Goal: Task Accomplishment & Management: Use online tool/utility

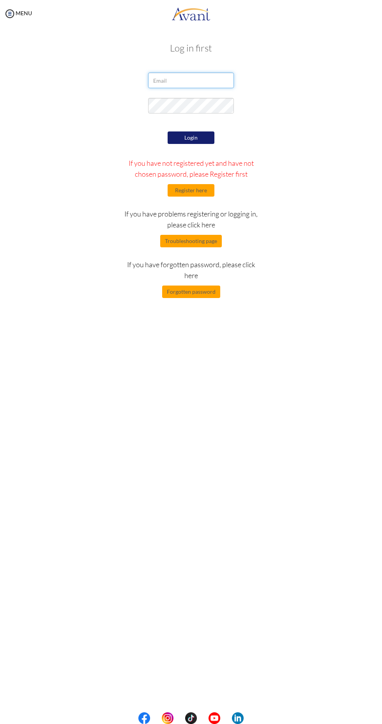
click at [196, 78] on input "email" at bounding box center [191, 81] width 86 height 16
type input "[EMAIL_ADDRESS][DOMAIN_NAME]"
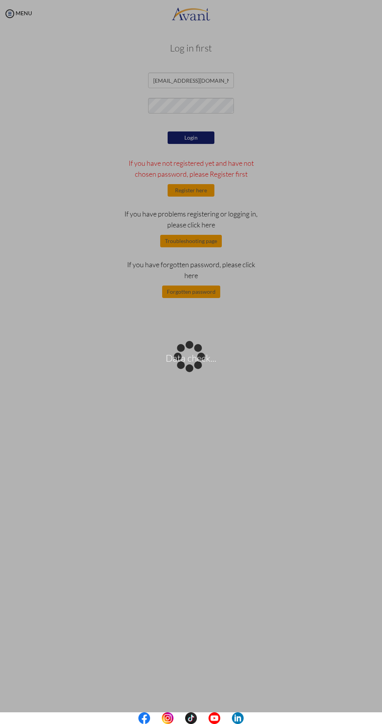
click at [195, 356] on div "Data check..." at bounding box center [191, 361] width 11 height 11
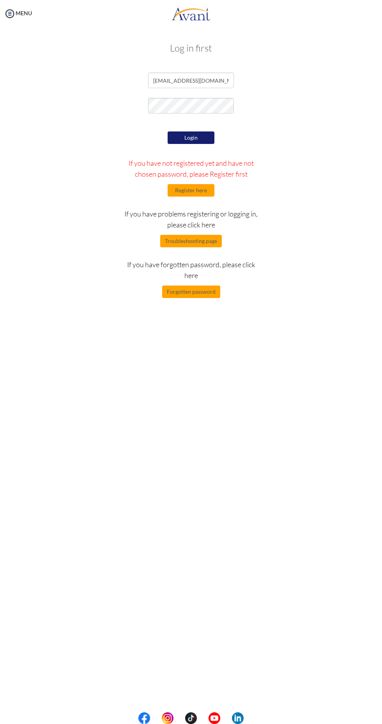
click at [191, 138] on button "Login" at bounding box center [191, 137] width 47 height 12
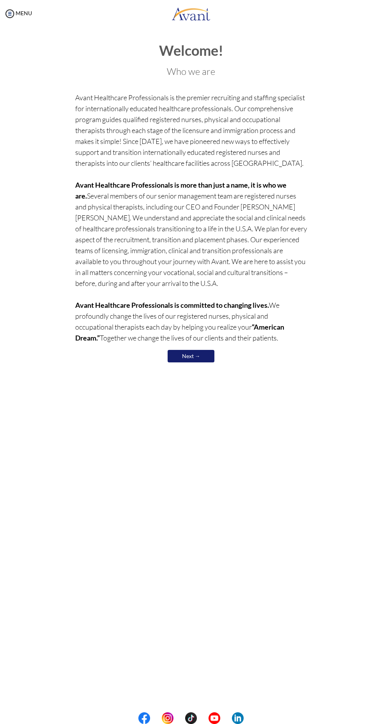
click at [179, 353] on link "Next →" at bounding box center [191, 356] width 47 height 12
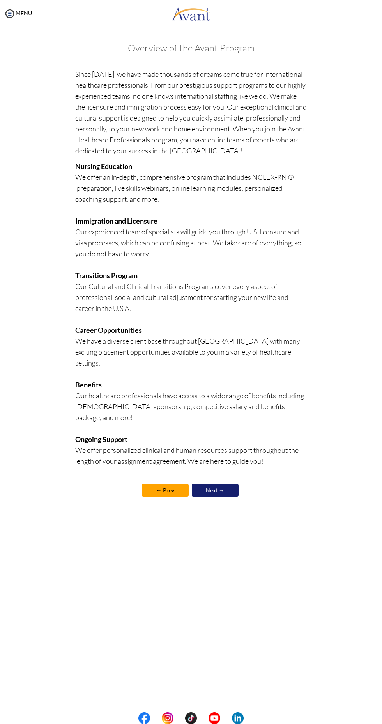
click at [224, 484] on link "Next →" at bounding box center [215, 490] width 47 height 12
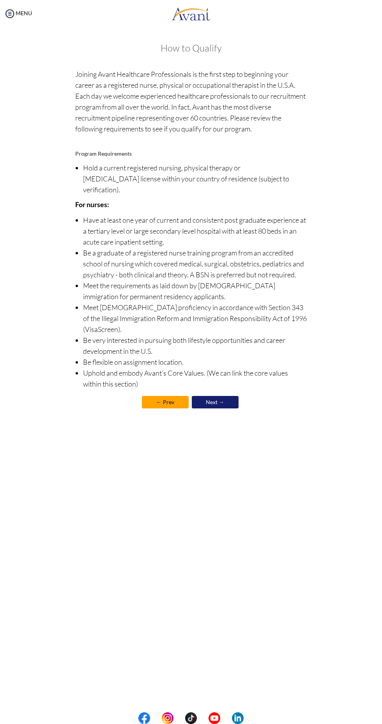
click at [212, 396] on link "Next →" at bounding box center [215, 402] width 47 height 12
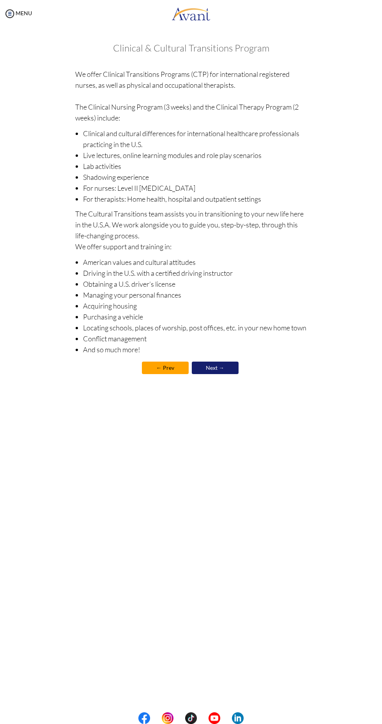
click at [219, 371] on link "Next →" at bounding box center [215, 367] width 47 height 12
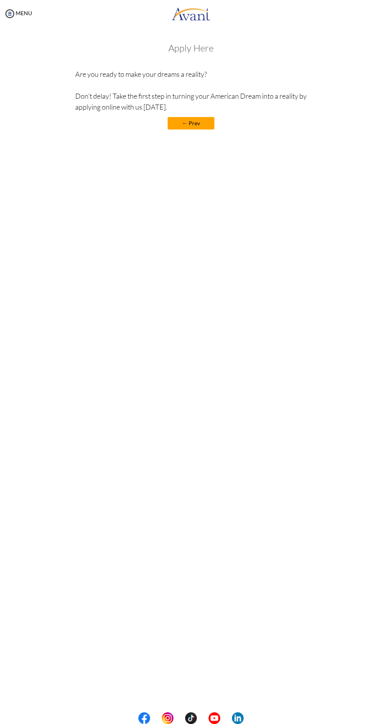
click at [323, 83] on div "Welcome! Who we are Avant Healthcare Professionals is the premier recruiting an…" at bounding box center [191, 86] width 292 height 102
click at [205, 129] on link "← Prev" at bounding box center [191, 123] width 47 height 12
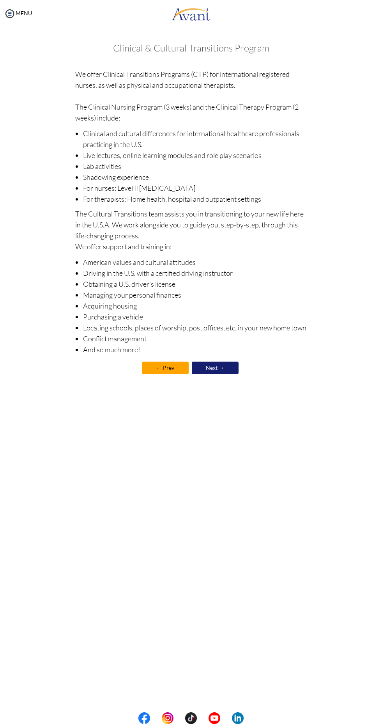
click at [234, 368] on link "Next →" at bounding box center [215, 367] width 47 height 12
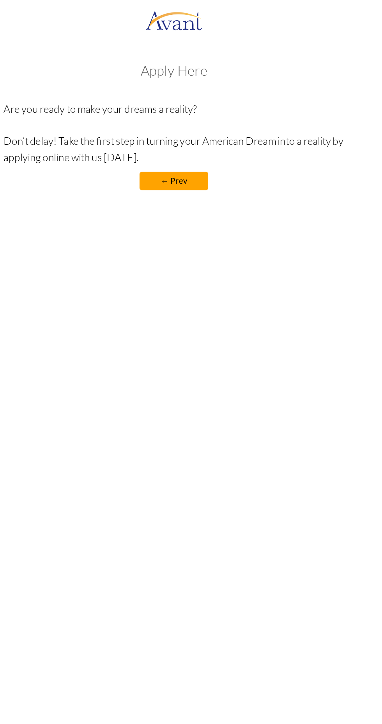
click at [195, 126] on link "← Prev" at bounding box center [191, 123] width 47 height 12
